Goal: Transaction & Acquisition: Purchase product/service

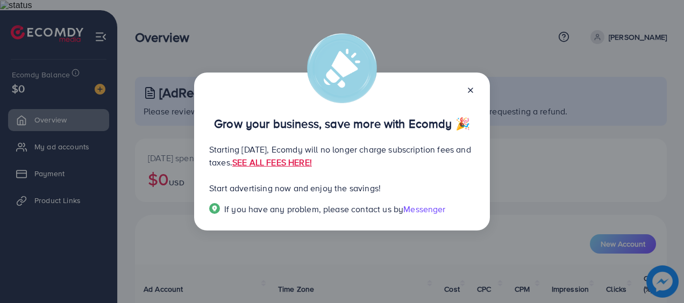
click at [470, 89] on icon at bounding box center [470, 90] width 9 height 9
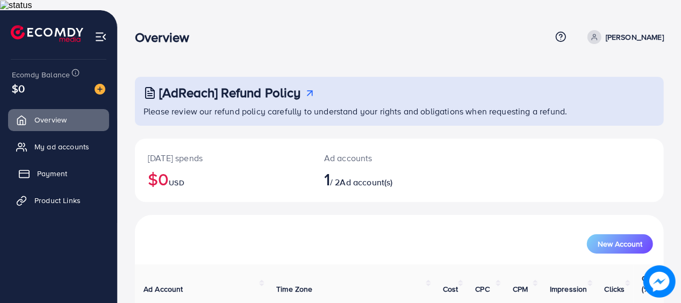
click at [46, 163] on link "Payment" at bounding box center [58, 174] width 101 height 22
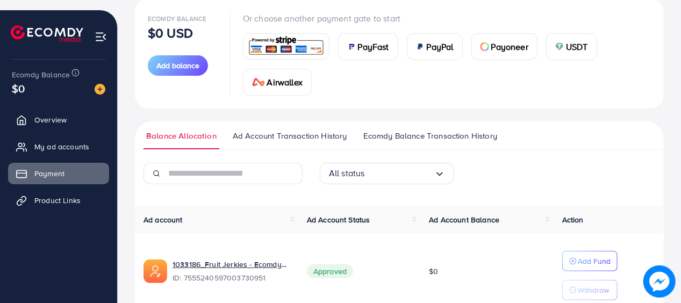
scroll to position [173, 0]
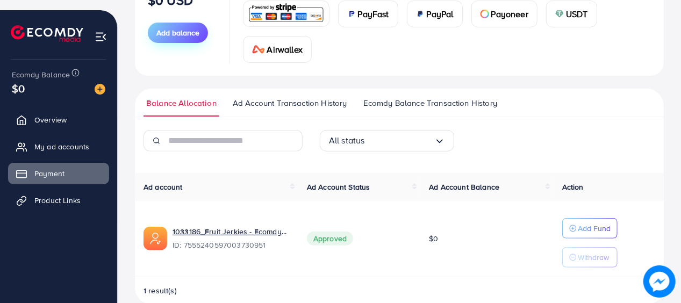
click at [184, 30] on button "Add balance" at bounding box center [178, 33] width 60 height 20
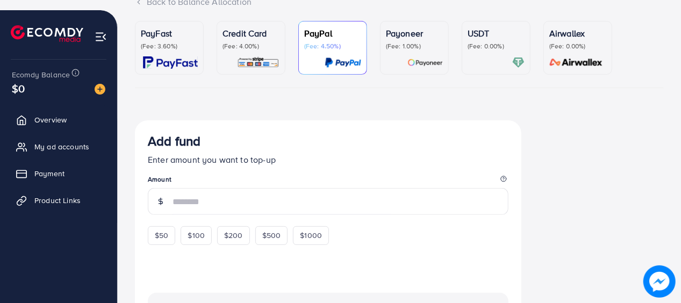
scroll to position [94, 0]
click at [247, 27] on p "Credit Card" at bounding box center [251, 33] width 57 height 13
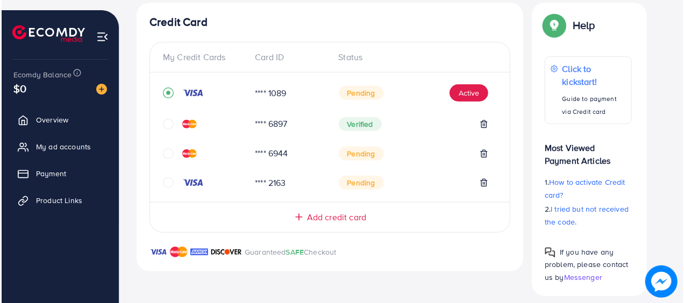
scroll to position [214, 0]
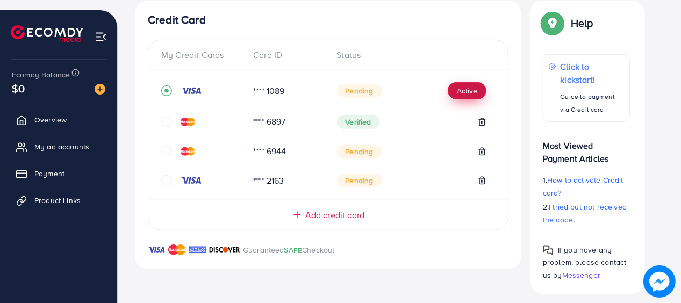
click at [466, 90] on button "Active" at bounding box center [467, 90] width 39 height 17
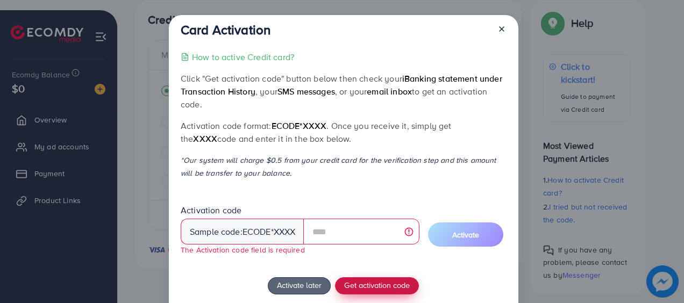
click at [382, 276] on div "How to active Credit card? Click "Get activation code" button below then check …" at bounding box center [343, 203] width 325 height 304
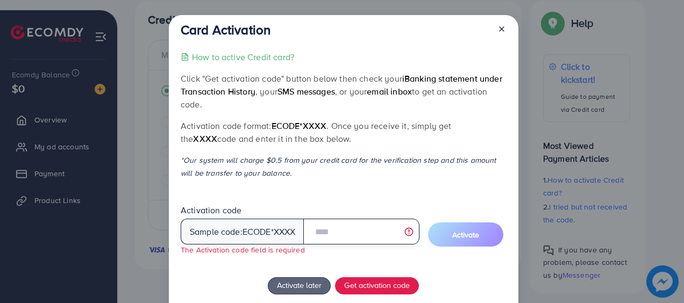
click at [338, 232] on input "text" at bounding box center [361, 232] width 116 height 26
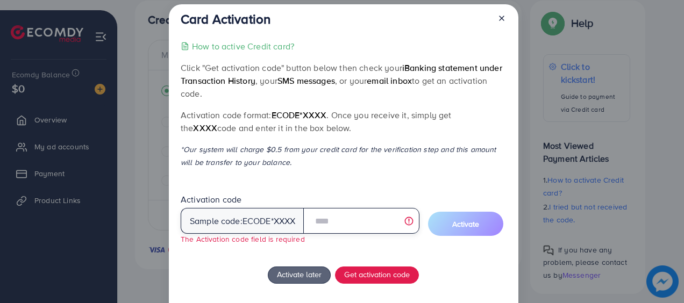
scroll to position [11, 0]
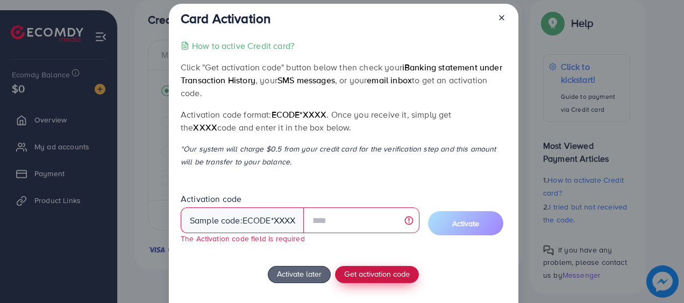
click at [365, 281] on button "Get activation code" at bounding box center [377, 274] width 84 height 17
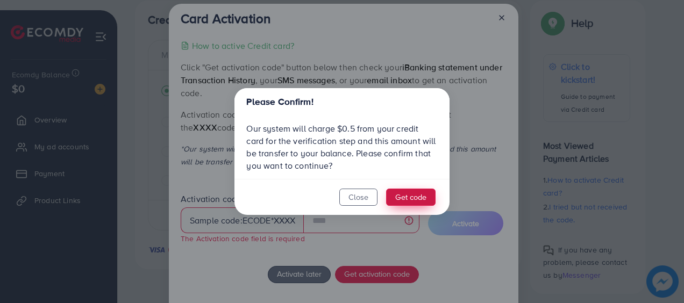
click at [409, 194] on button "Get code" at bounding box center [410, 197] width 49 height 17
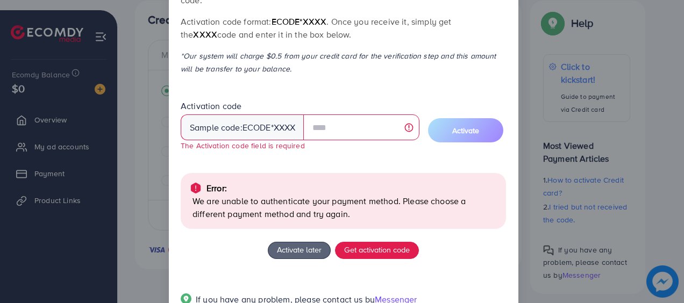
scroll to position [141, 0]
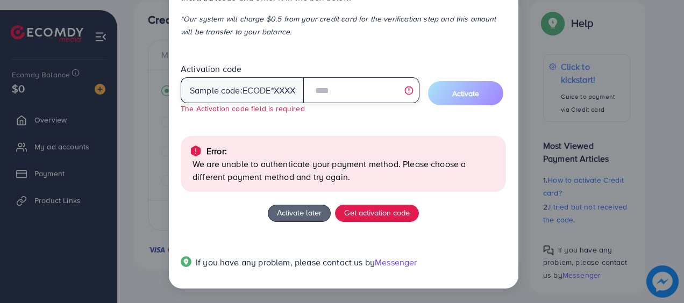
click at [334, 87] on input "text" at bounding box center [361, 90] width 116 height 26
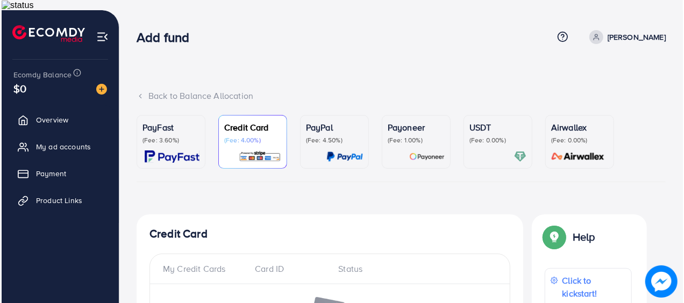
scroll to position [88, 0]
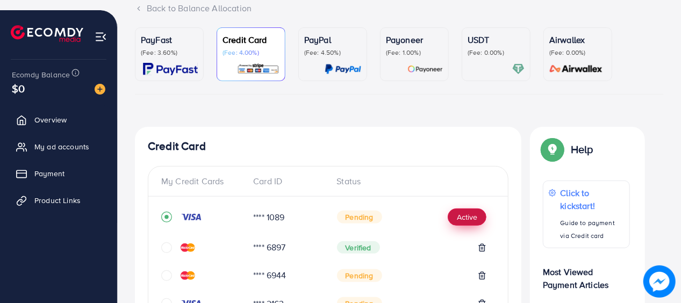
click at [459, 209] on button "Active" at bounding box center [467, 217] width 39 height 17
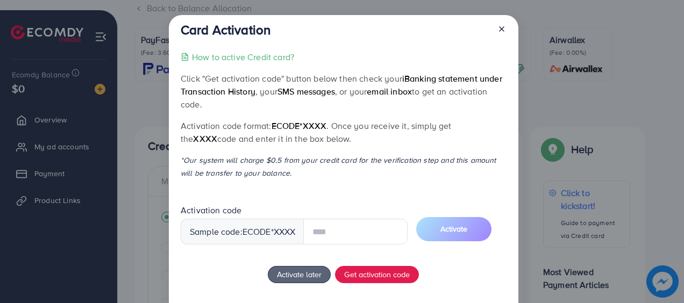
type input "*"
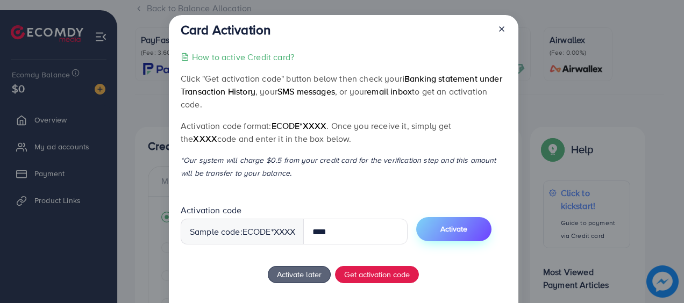
click at [476, 232] on button "Activate" at bounding box center [453, 229] width 75 height 24
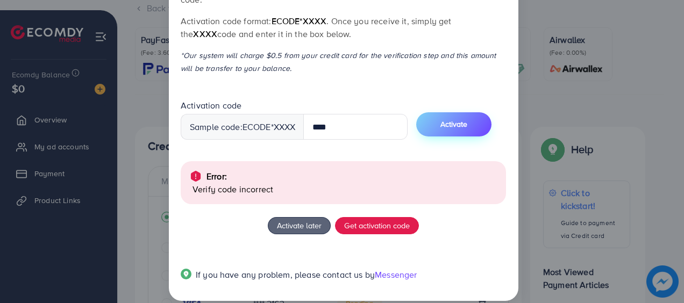
scroll to position [117, 0]
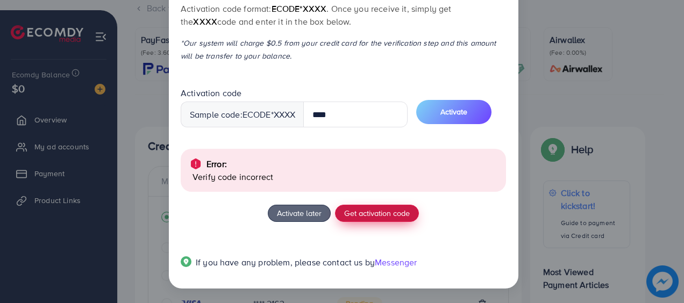
click at [387, 211] on span "Get activation code" at bounding box center [377, 213] width 66 height 11
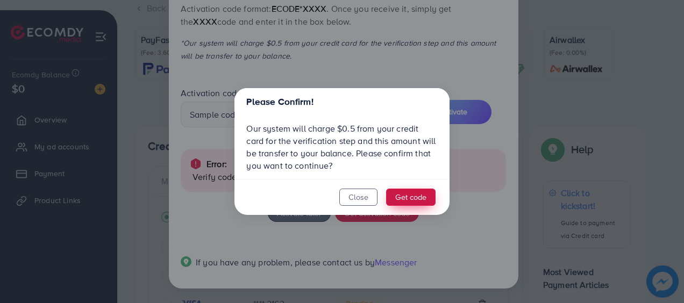
click at [405, 198] on button "Get code" at bounding box center [410, 197] width 49 height 17
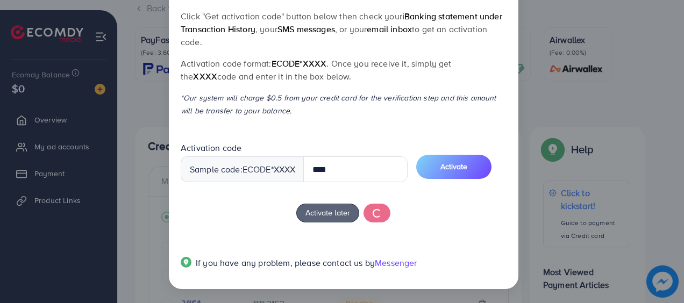
scroll to position [61, 0]
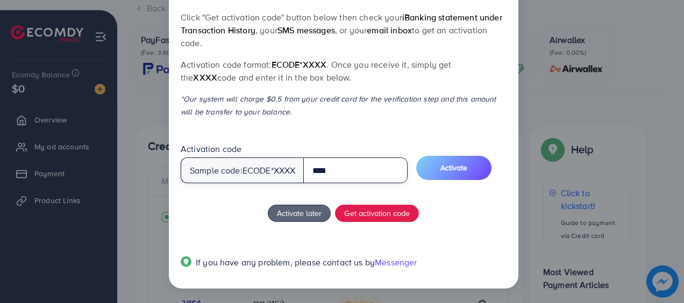
click at [351, 170] on input "****" at bounding box center [355, 171] width 104 height 26
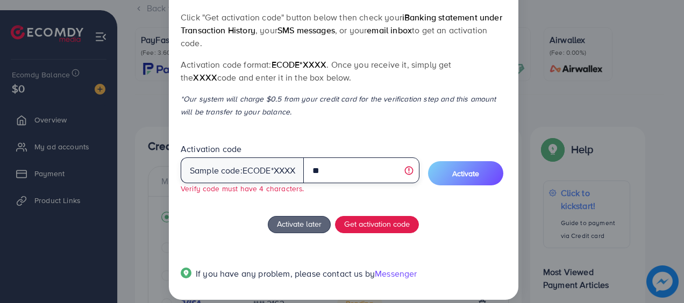
type input "*"
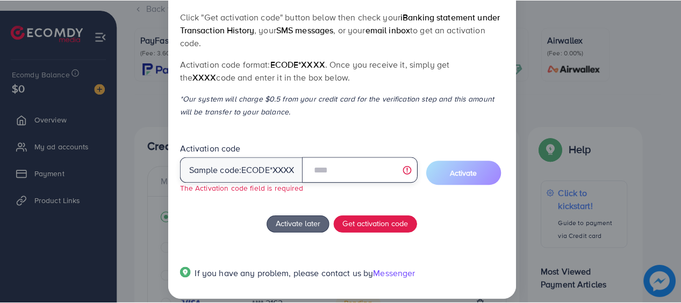
scroll to position [0, 0]
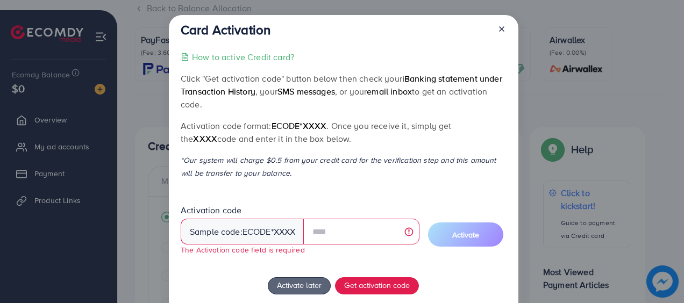
click at [499, 28] on icon at bounding box center [501, 29] width 9 height 9
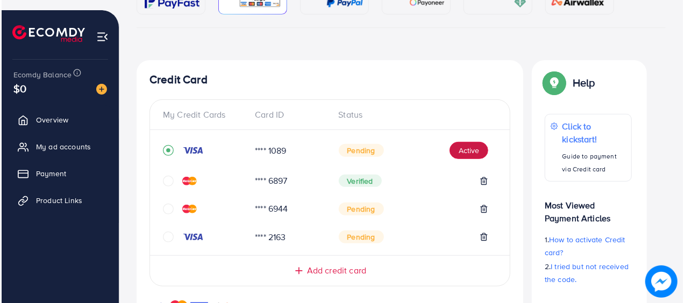
scroll to position [155, 0]
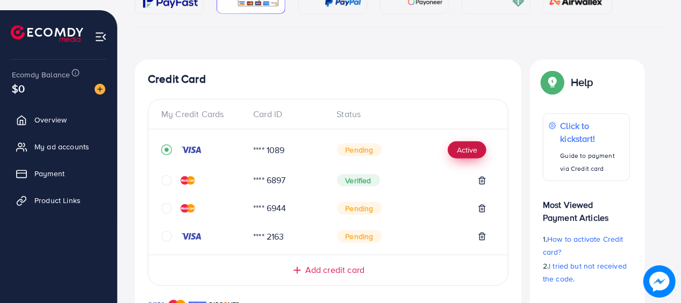
click at [467, 147] on button "Active" at bounding box center [467, 149] width 39 height 17
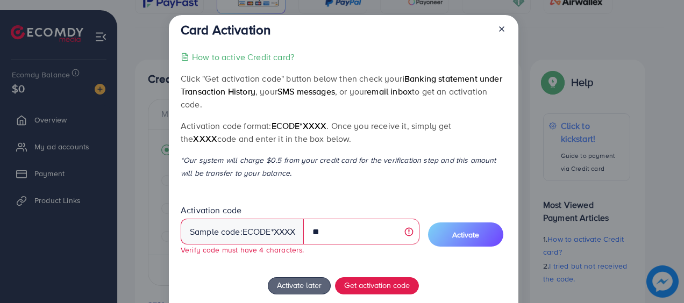
type input "*"
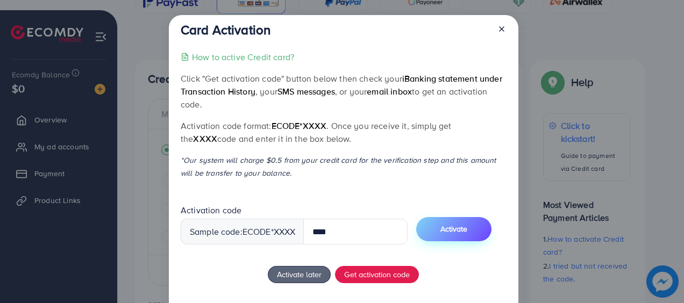
type input "****"
click at [458, 234] on span "Activate" at bounding box center [453, 229] width 27 height 11
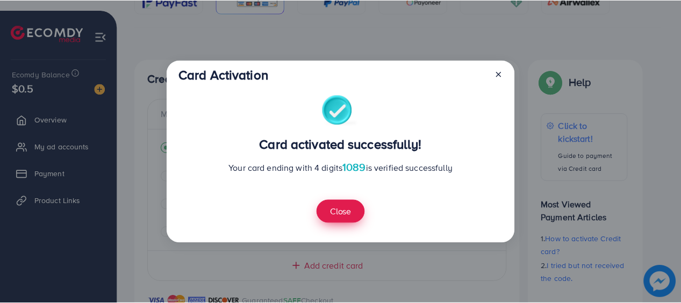
scroll to position [409, 0]
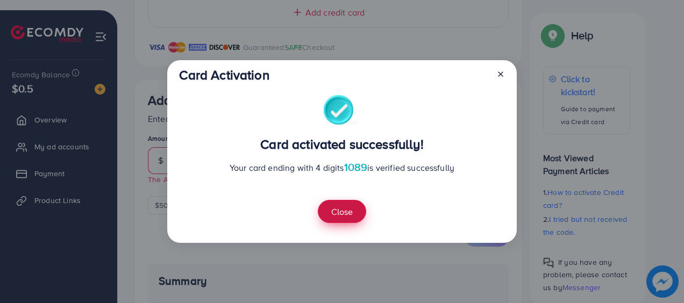
click at [356, 209] on button "Close" at bounding box center [342, 211] width 48 height 23
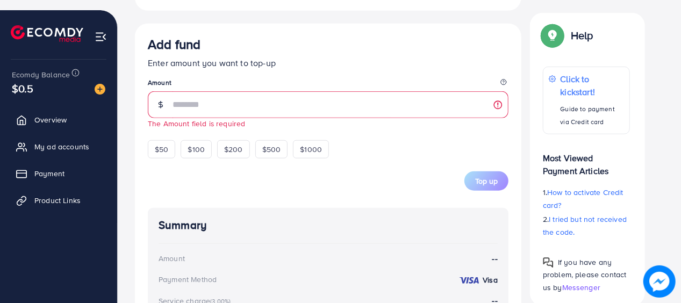
scroll to position [468, 0]
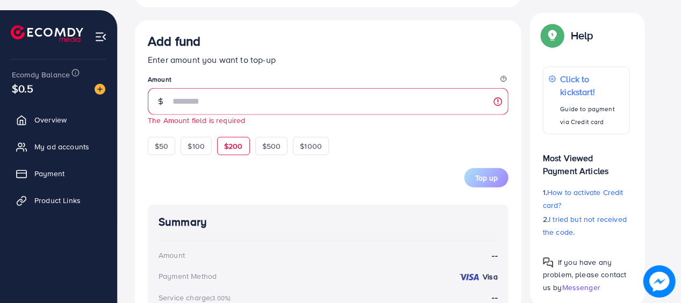
click at [236, 141] on span "$200" at bounding box center [233, 146] width 19 height 11
type input "***"
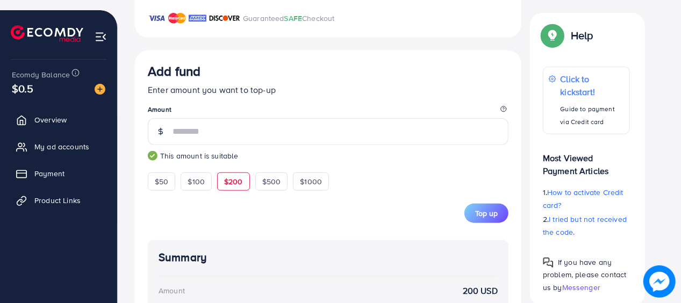
scroll to position [438, 0]
click at [491, 208] on span "Top up" at bounding box center [486, 213] width 23 height 11
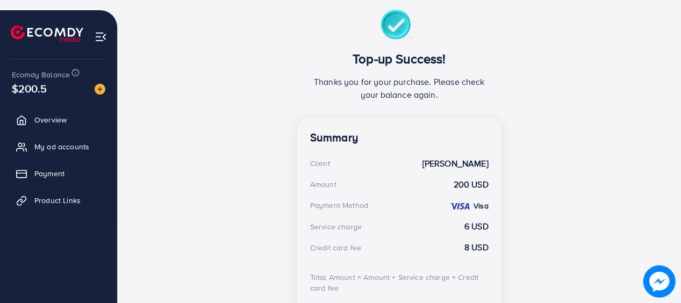
scroll to position [296, 0]
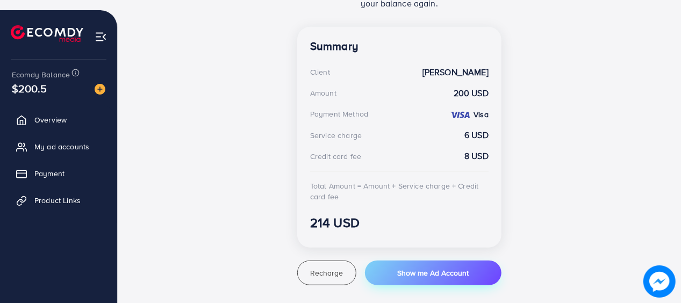
click at [440, 268] on span "Show me Ad Account" at bounding box center [433, 273] width 72 height 11
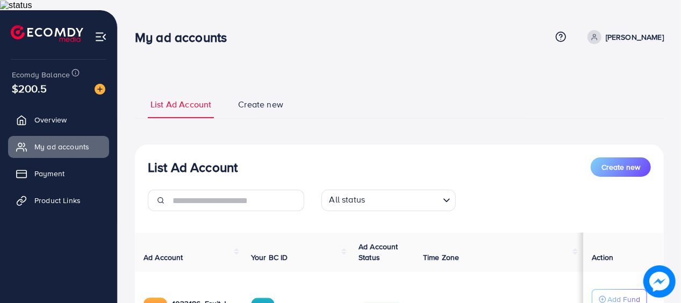
scroll to position [111, 0]
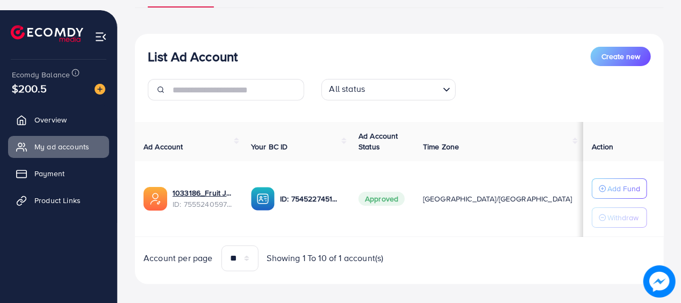
click at [440, 261] on div "List Ad Account Create new All status Loading... Ad Account Your BC ID Ad Accou…" at bounding box center [399, 159] width 529 height 251
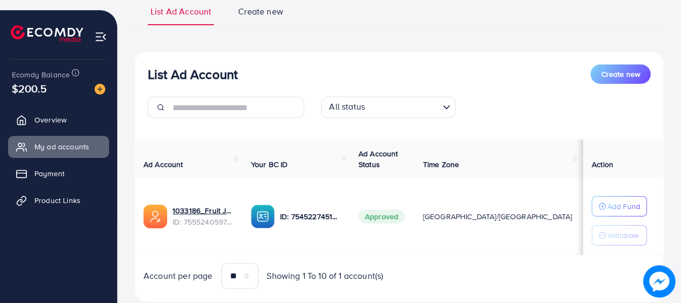
scroll to position [92, 0]
